Goal: Browse casually

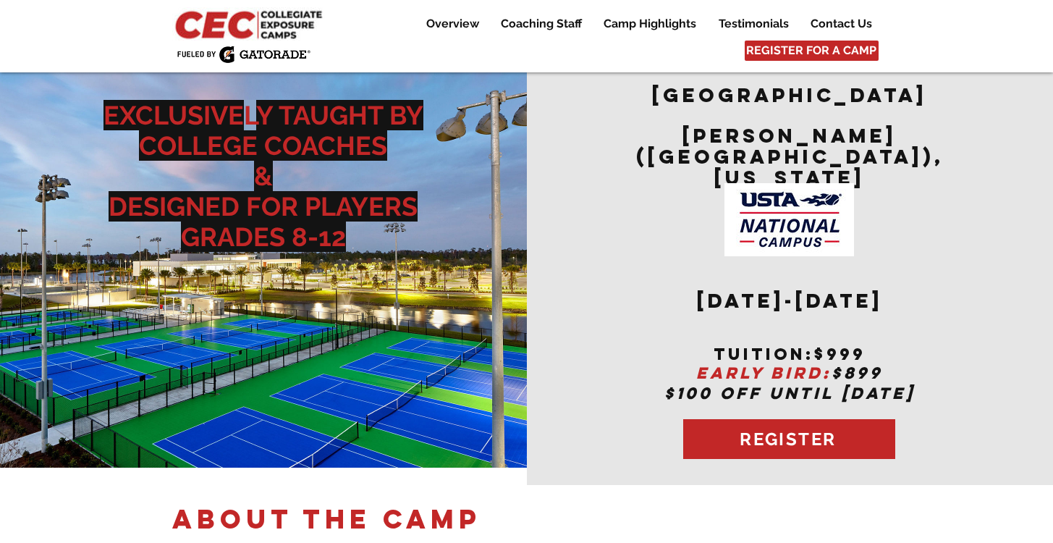
drag, startPoint x: 244, startPoint y: 114, endPoint x: 255, endPoint y: 114, distance: 11.6
click at [255, 114] on span "EXCLUSIVELY TAUGHT BY COLLEGE COACHES" at bounding box center [263, 130] width 320 height 61
click at [252, 138] on span "EXCLUSIVELY TAUGHT BY COLLEGE COACHES" at bounding box center [263, 130] width 320 height 61
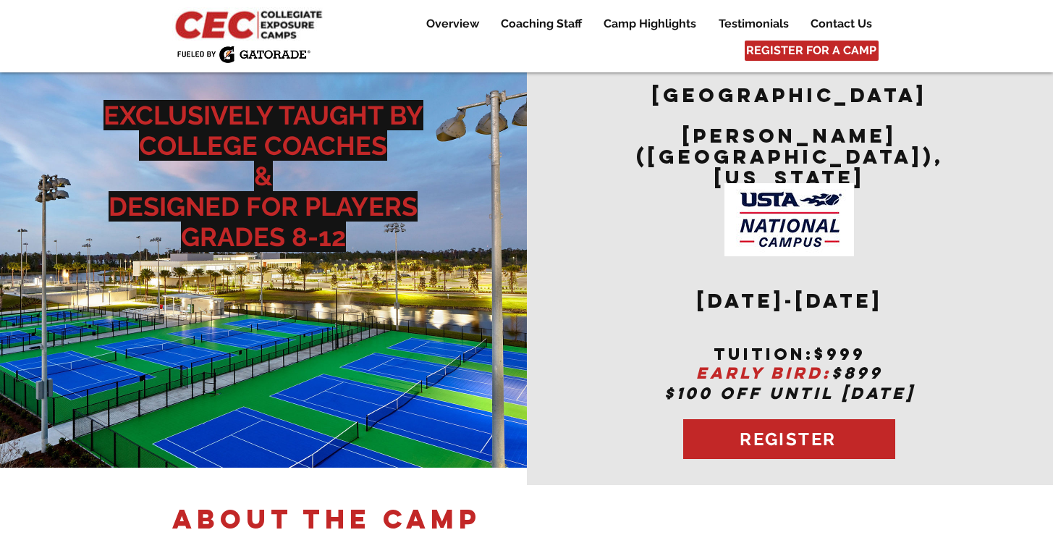
click at [234, 121] on span "EXCLUSIVELY TAUGHT BY COLLEGE COACHES" at bounding box center [263, 130] width 320 height 61
click at [232, 119] on span "EXCLUSIVELY TAUGHT BY COLLEGE COACHES" at bounding box center [263, 130] width 320 height 61
click at [206, 107] on span "EXCLUSIVELY TAUGHT BY COLLEGE COACHES" at bounding box center [263, 130] width 320 height 61
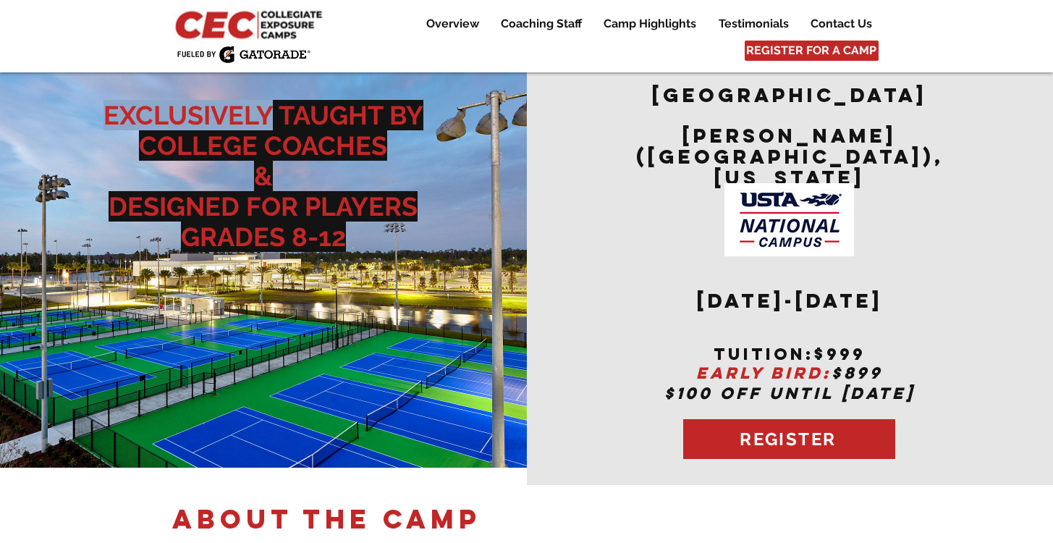
click at [206, 107] on span "EXCLUSIVELY TAUGHT BY COLLEGE COACHES" at bounding box center [263, 130] width 320 height 61
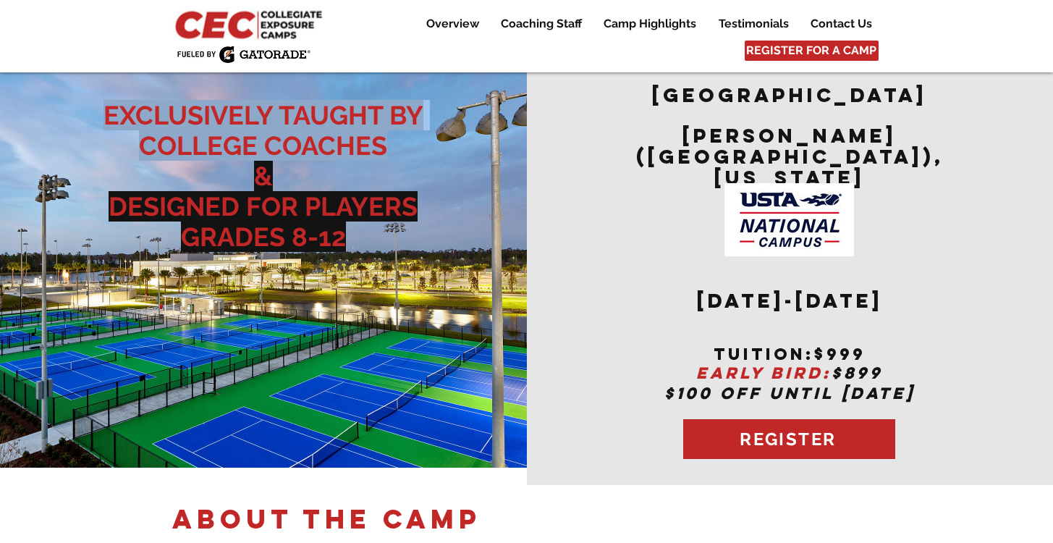
click at [206, 107] on span "EXCLUSIVELY TAUGHT BY COLLEGE COACHES" at bounding box center [263, 130] width 320 height 61
click at [206, 88] on img "main content" at bounding box center [263, 265] width 527 height 405
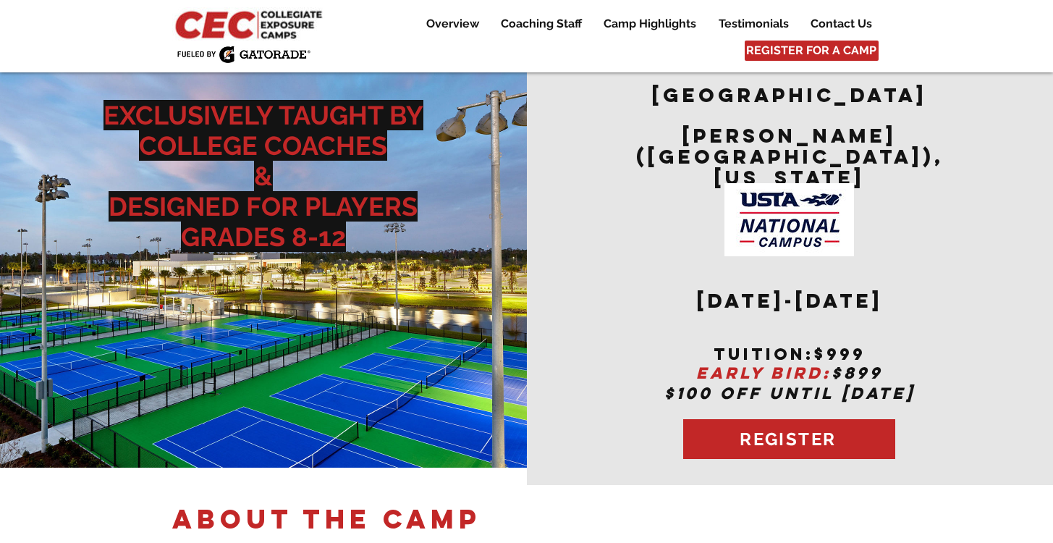
click at [322, 174] on p "&" at bounding box center [263, 176] width 355 height 30
